Goal: Find specific page/section: Find specific page/section

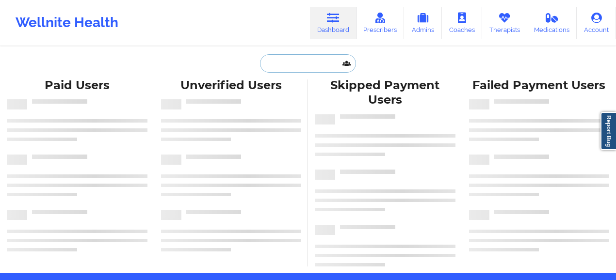
click at [305, 63] on input "text" at bounding box center [308, 63] width 96 height 18
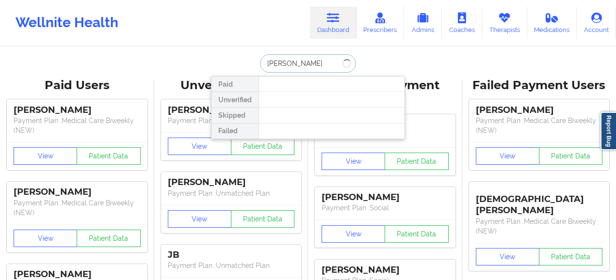
type input "[PERSON_NAME]"
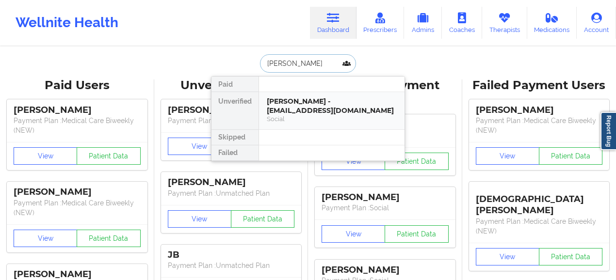
click at [321, 107] on div "[PERSON_NAME] - [EMAIL_ADDRESS][DOMAIN_NAME]" at bounding box center [332, 106] width 130 height 18
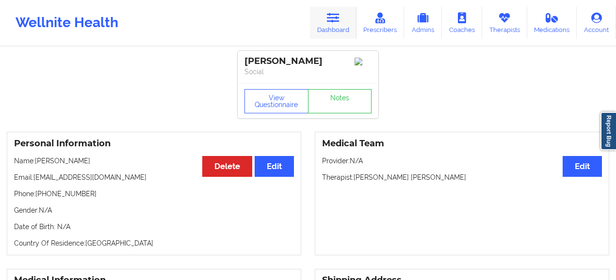
click at [332, 29] on link "Dashboard" at bounding box center [333, 23] width 47 height 32
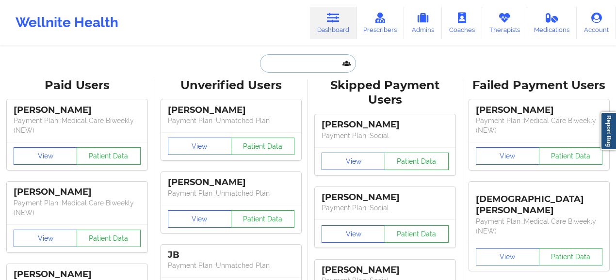
click at [292, 70] on input "text" at bounding box center [308, 63] width 96 height 18
type input "a"
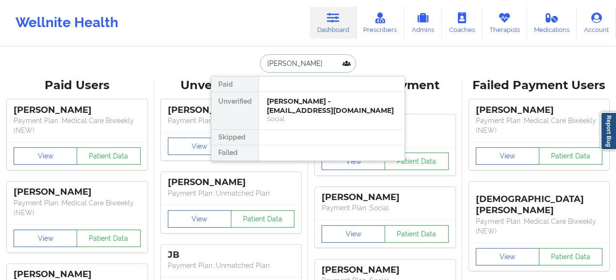
type input "[PERSON_NAME]"
click at [329, 107] on div "[PERSON_NAME] - [EMAIL_ADDRESS][DOMAIN_NAME]" at bounding box center [332, 106] width 130 height 18
